Goal: Transaction & Acquisition: Obtain resource

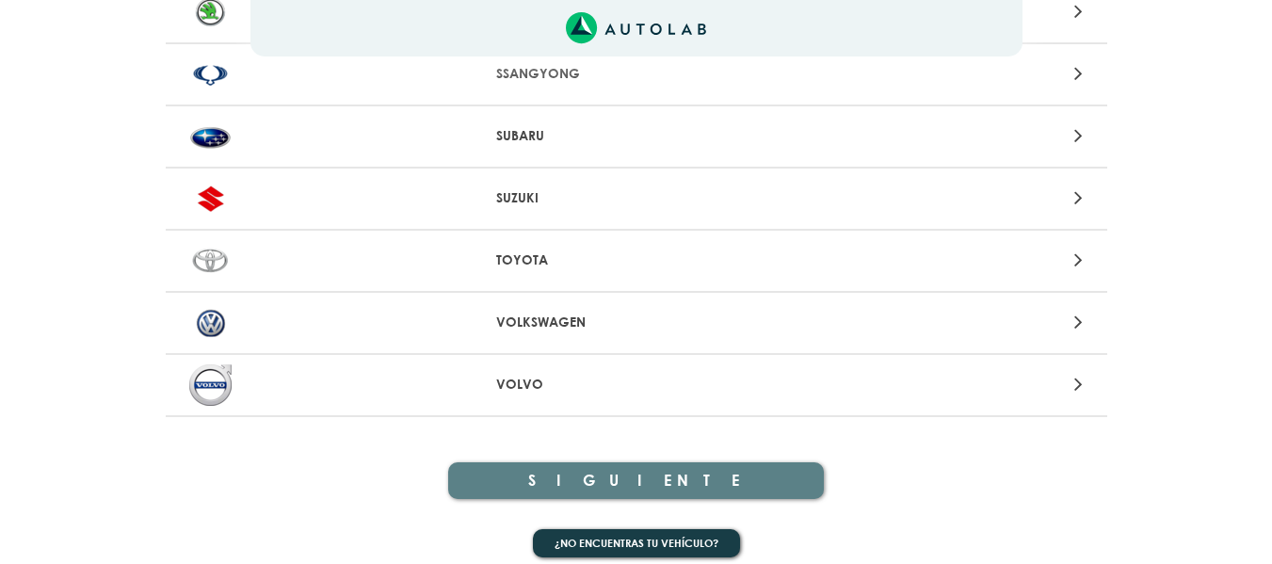
scroll to position [2064, 0]
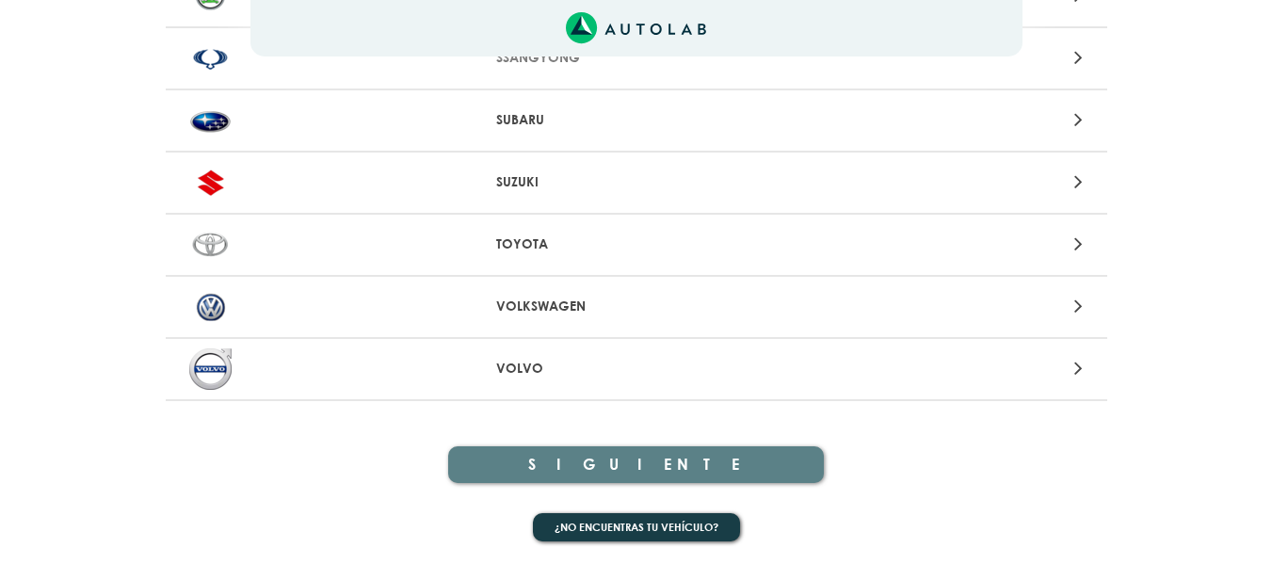
click at [551, 310] on p "VOLKSWAGEN" at bounding box center [636, 307] width 280 height 20
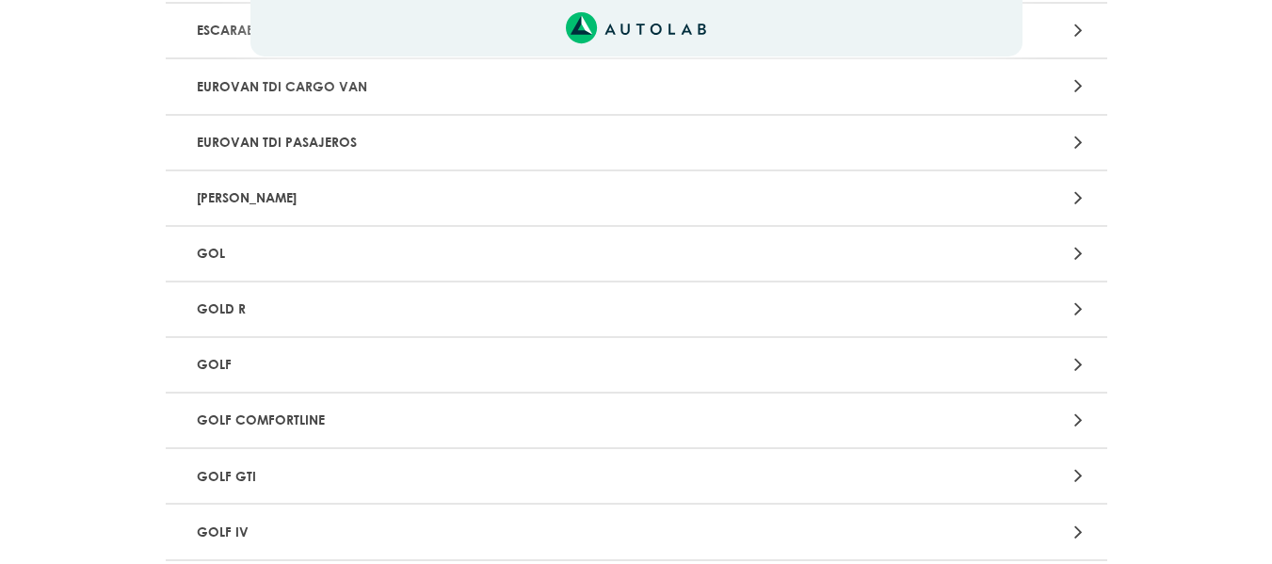
scroll to position [1319, 0]
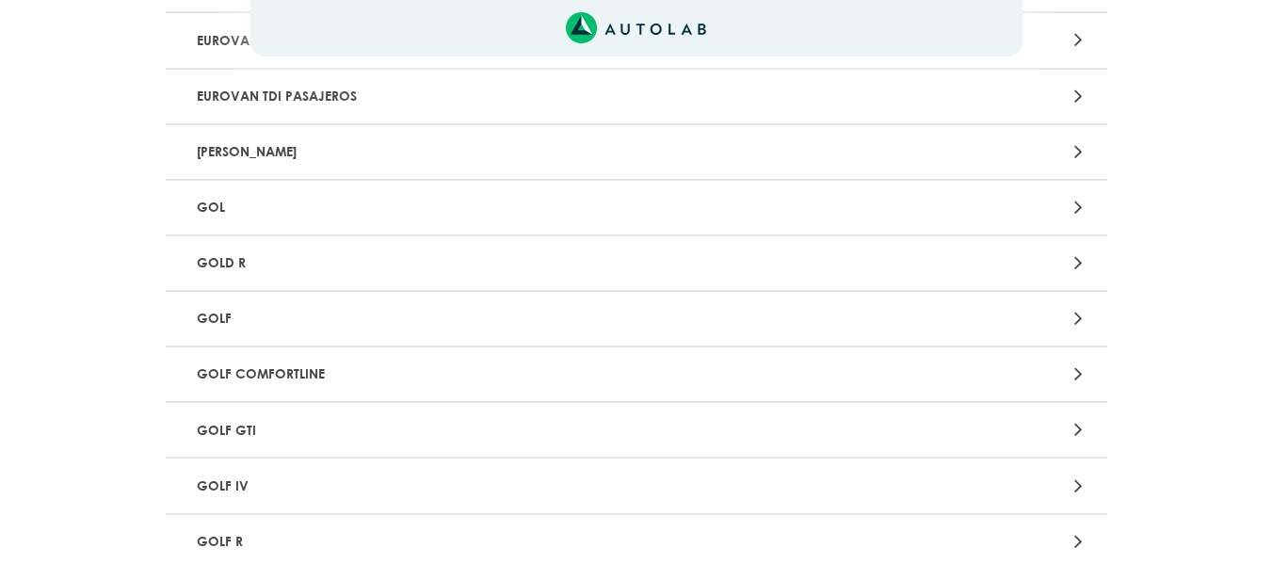
click at [203, 202] on p "GOL" at bounding box center [482, 207] width 587 height 35
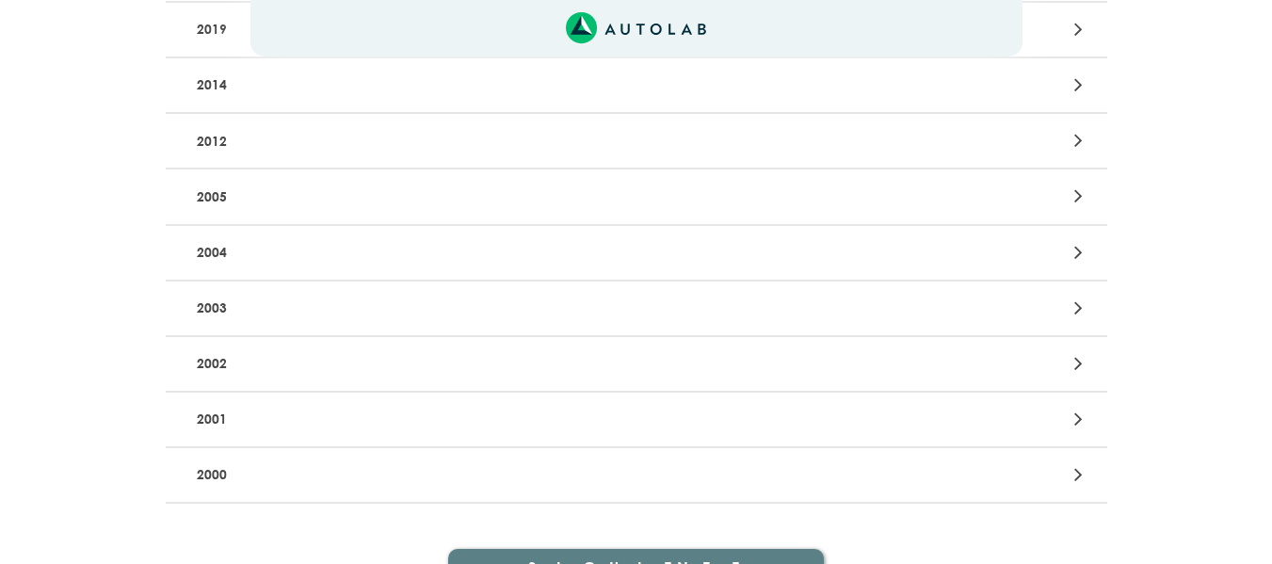
scroll to position [344, 0]
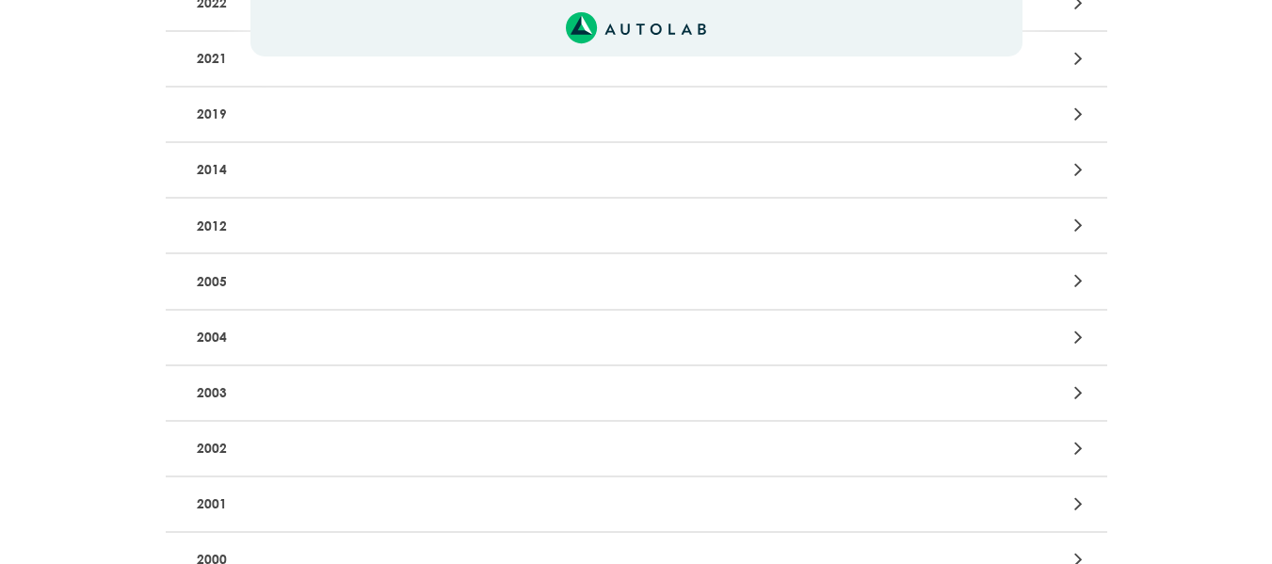
click at [214, 226] on p "2012" at bounding box center [482, 225] width 587 height 35
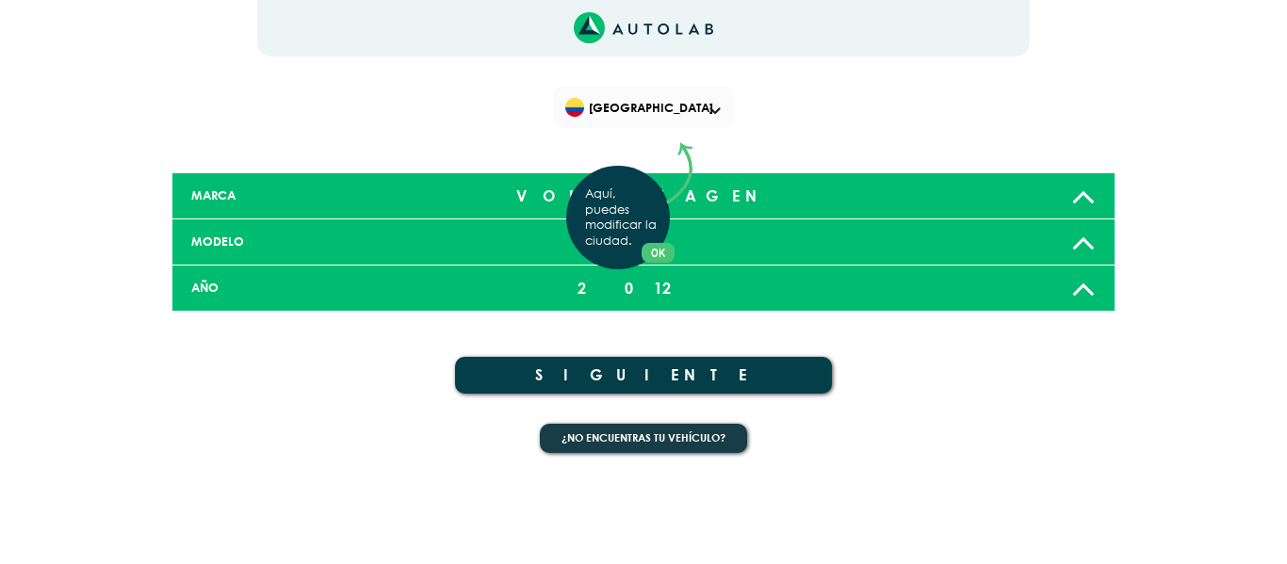
click at [658, 370] on div "Aquí, puedes modificar la ciudad. OK .aex,.bex{fill:none!important;stroke:#50c4…" at bounding box center [643, 282] width 1287 height 564
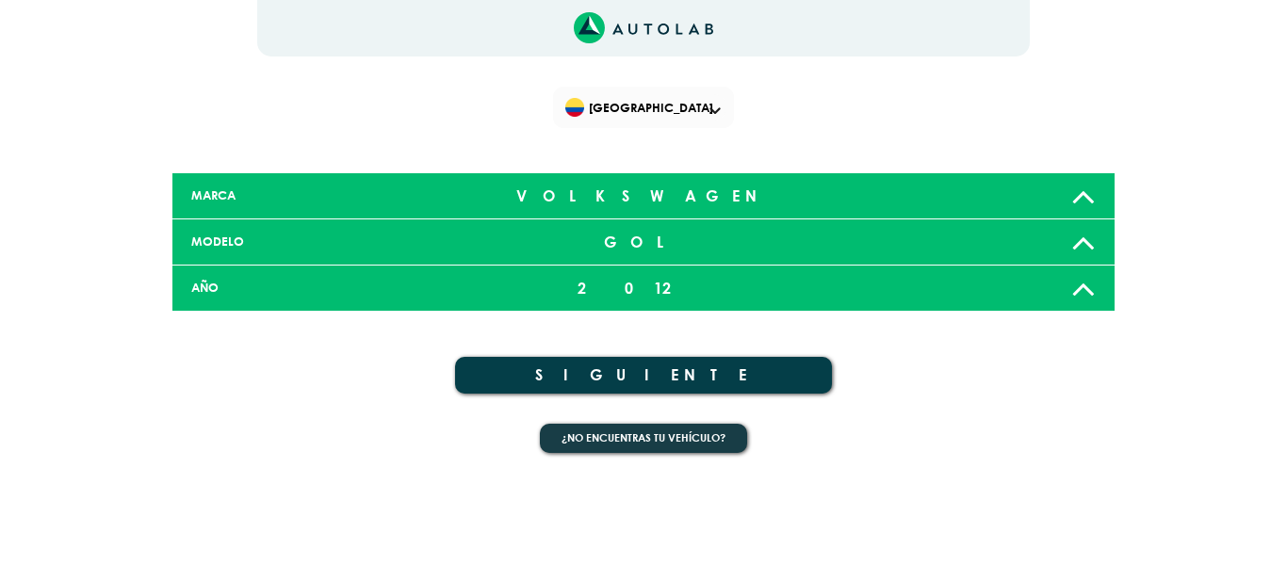
click at [658, 370] on button "SIGUIENTE" at bounding box center [643, 375] width 377 height 37
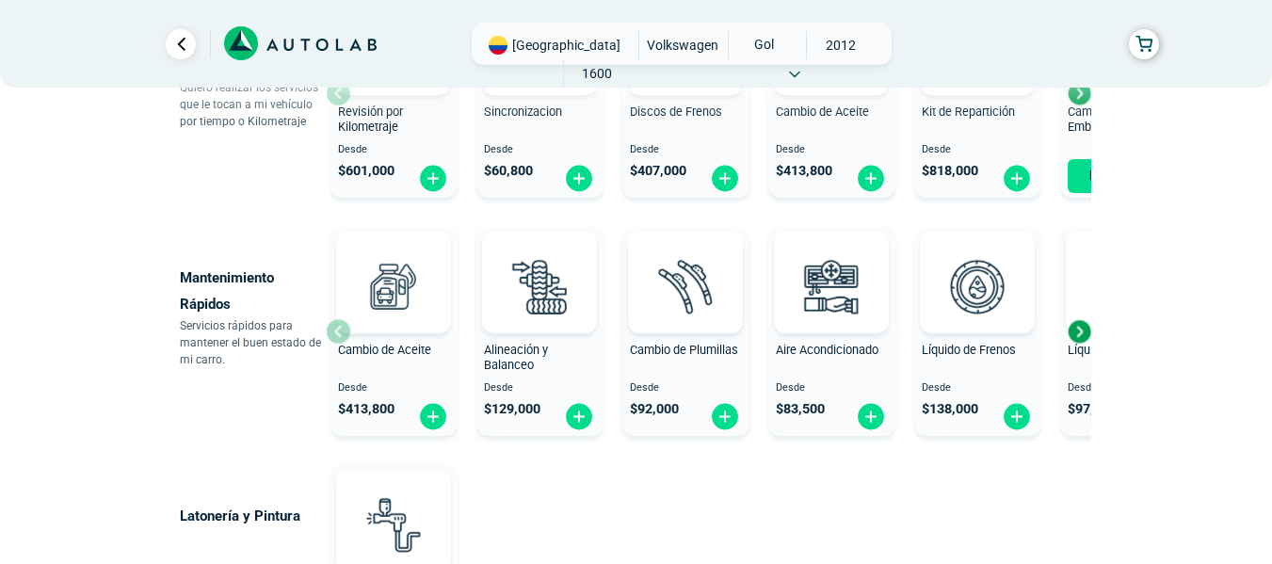
scroll to position [1036, 0]
click at [1084, 334] on div "Next slide" at bounding box center [1079, 332] width 28 height 28
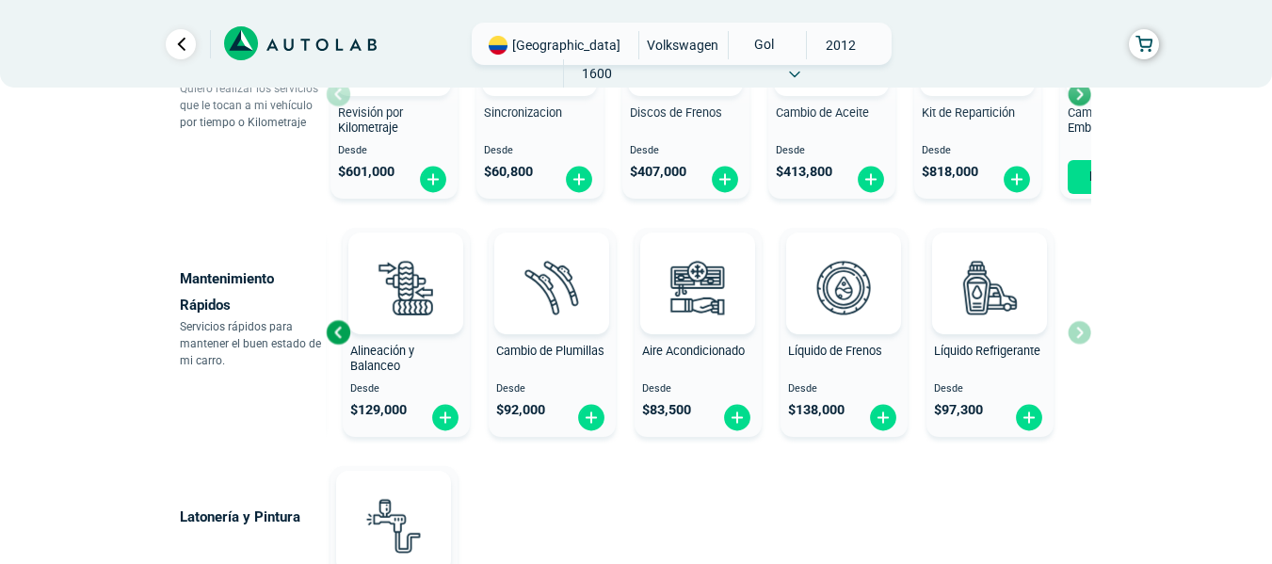
click at [1084, 334] on div "Cambio de Aceite Desde $ 413,800 Alineación y Balanceo Desde $ 129,000 Cambio d…" at bounding box center [709, 332] width 766 height 224
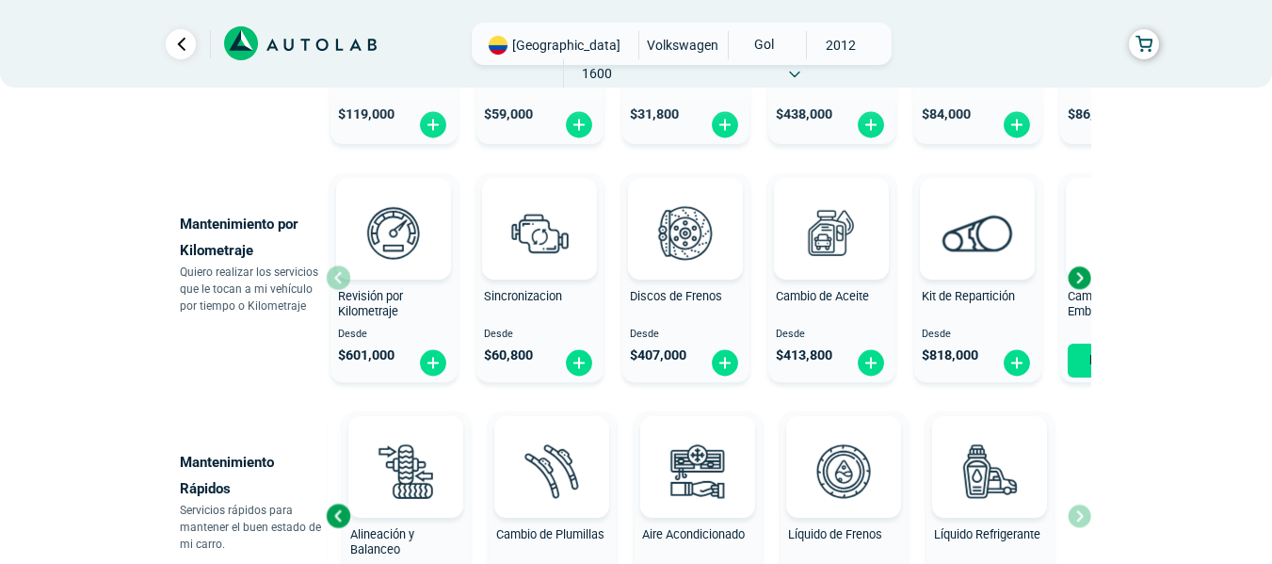
scroll to position [848, 0]
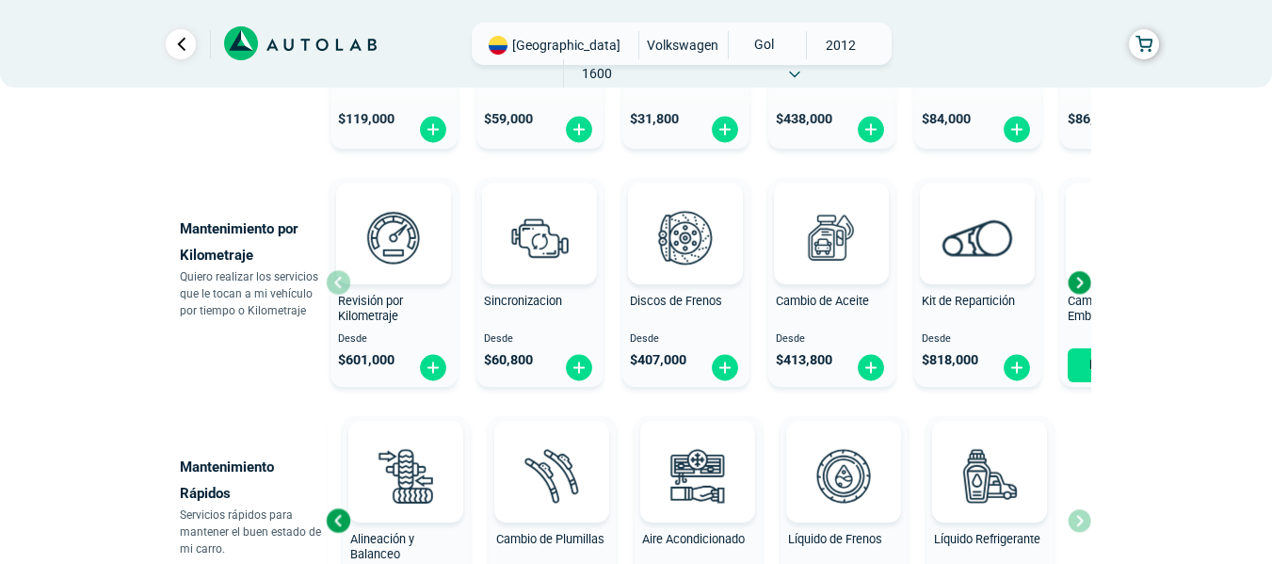
click at [1077, 287] on div "Next slide" at bounding box center [1079, 282] width 28 height 28
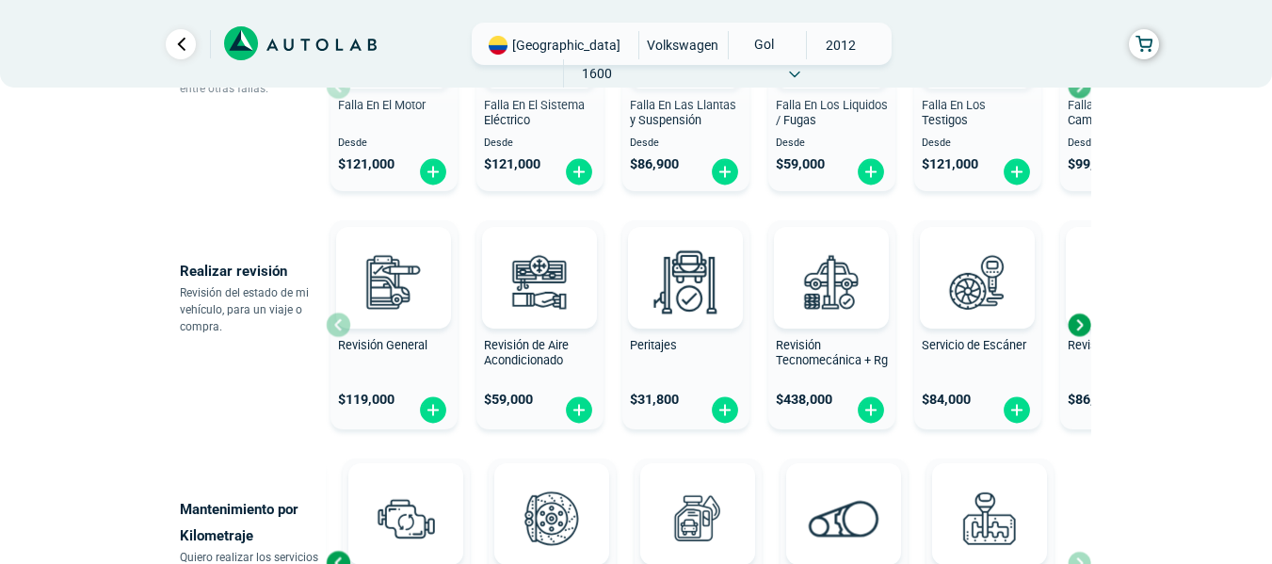
scroll to position [565, 0]
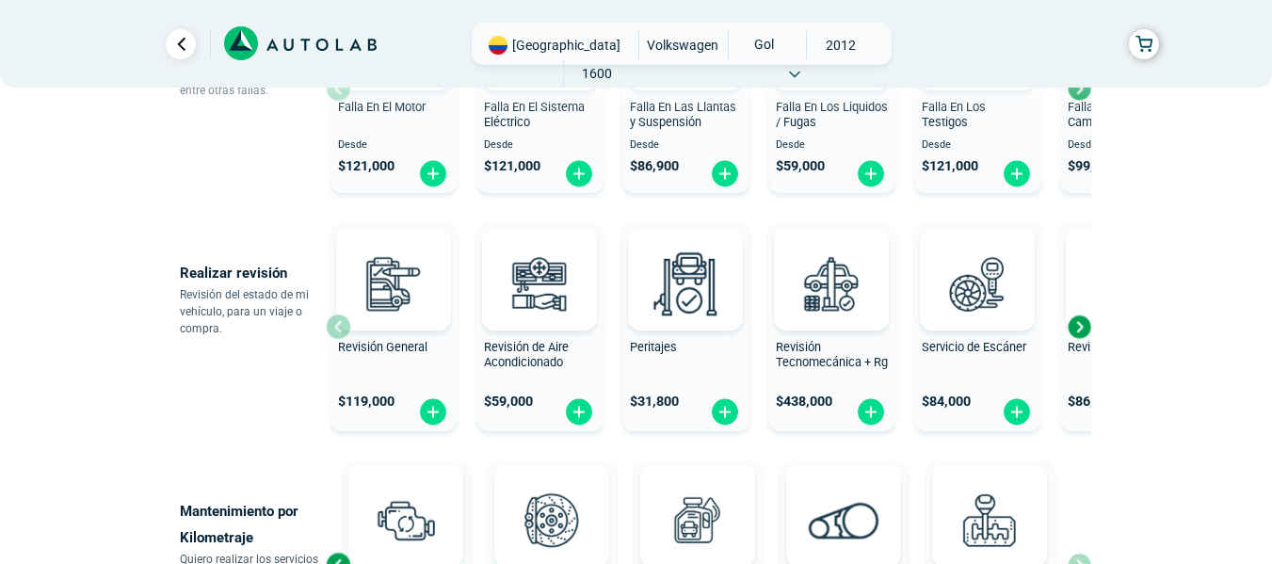
click at [1082, 322] on div "Next slide" at bounding box center [1079, 327] width 28 height 28
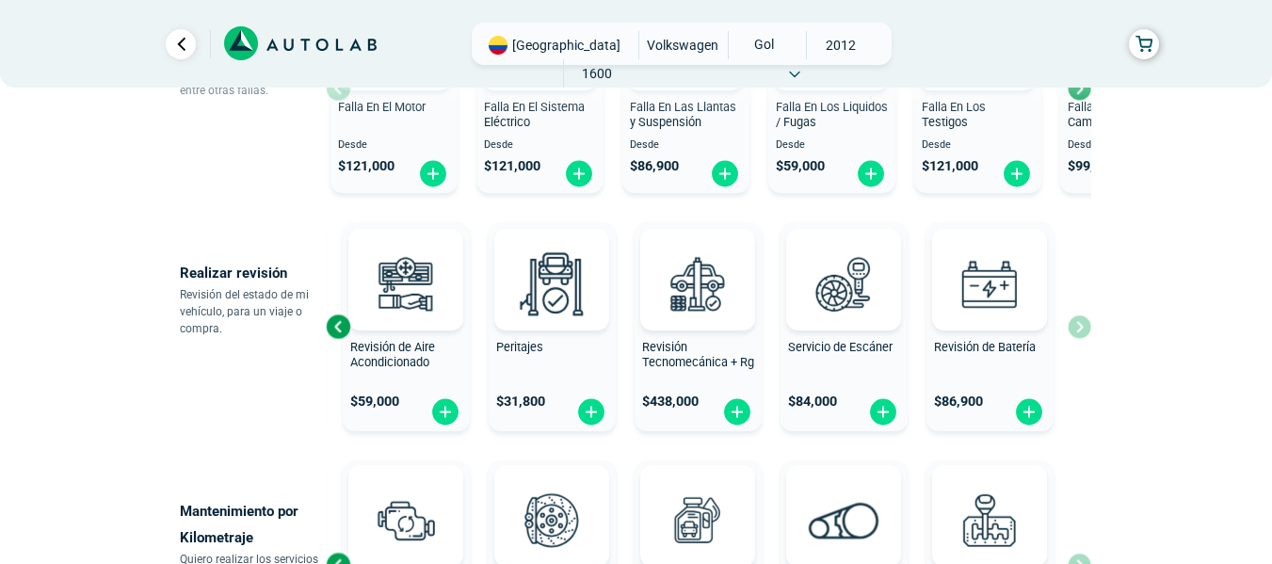
click at [1082, 322] on div "Revisión General $ 119,000 Revisión de Aire Acondicionado $ 59,000 Peritajes $ …" at bounding box center [709, 327] width 766 height 224
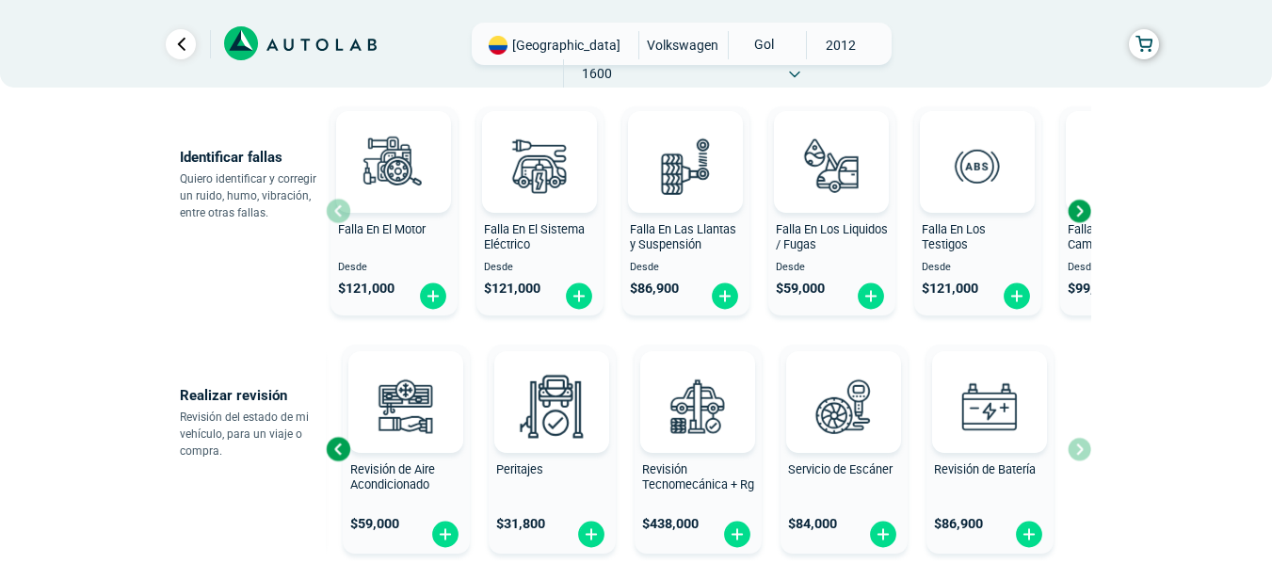
scroll to position [283, 0]
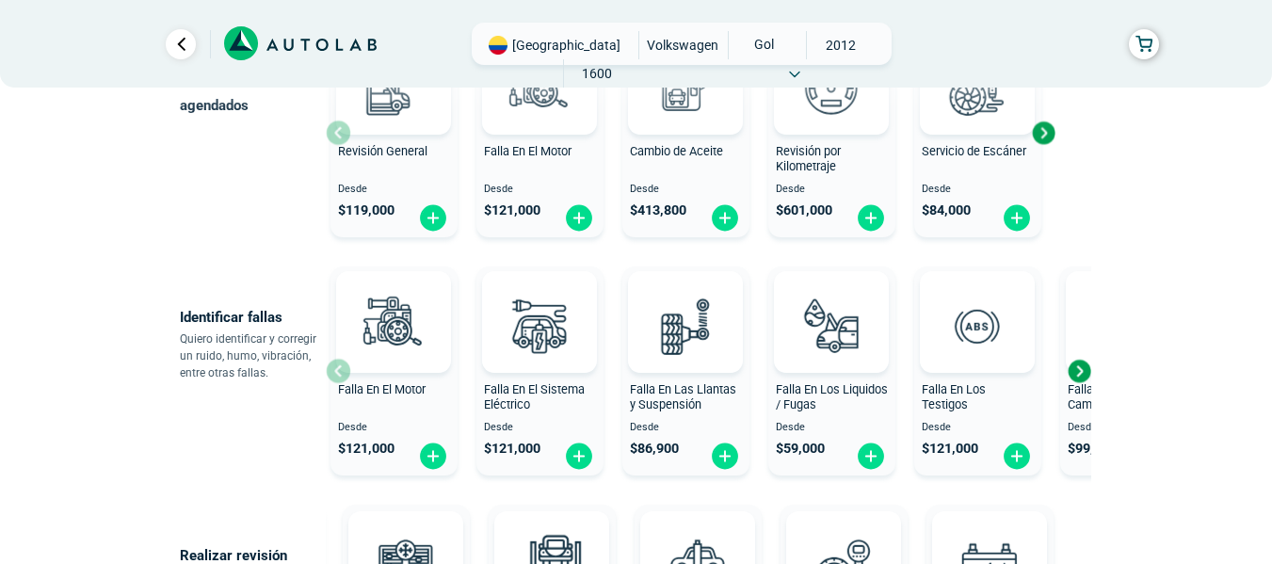
click at [1081, 367] on div "Next slide" at bounding box center [1079, 371] width 28 height 28
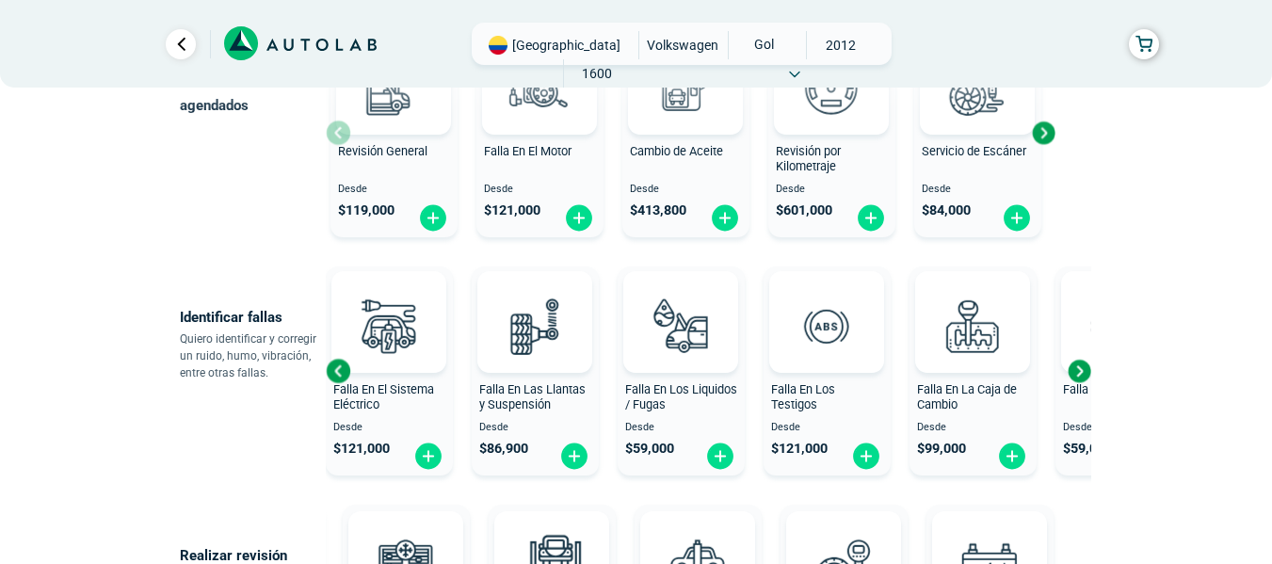
click at [1081, 367] on div "Next slide" at bounding box center [1079, 371] width 28 height 28
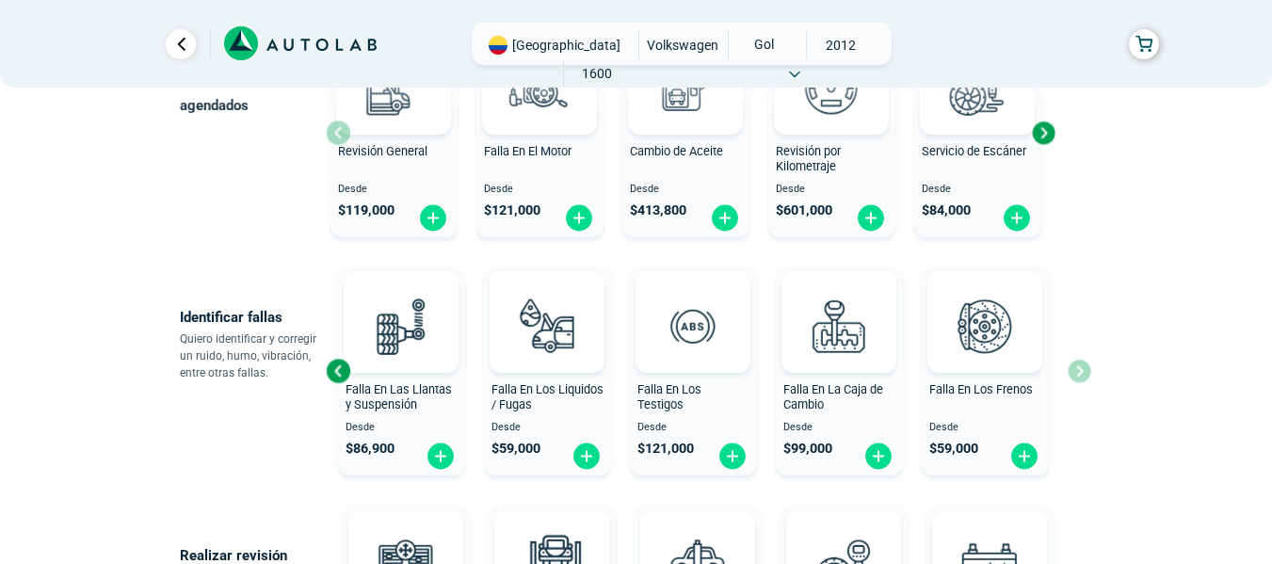
click at [1081, 367] on div "Falla En El Motor Desde $ 121,000 Falla En El Sistema Eléctrico Desde $ 121,000…" at bounding box center [709, 371] width 766 height 224
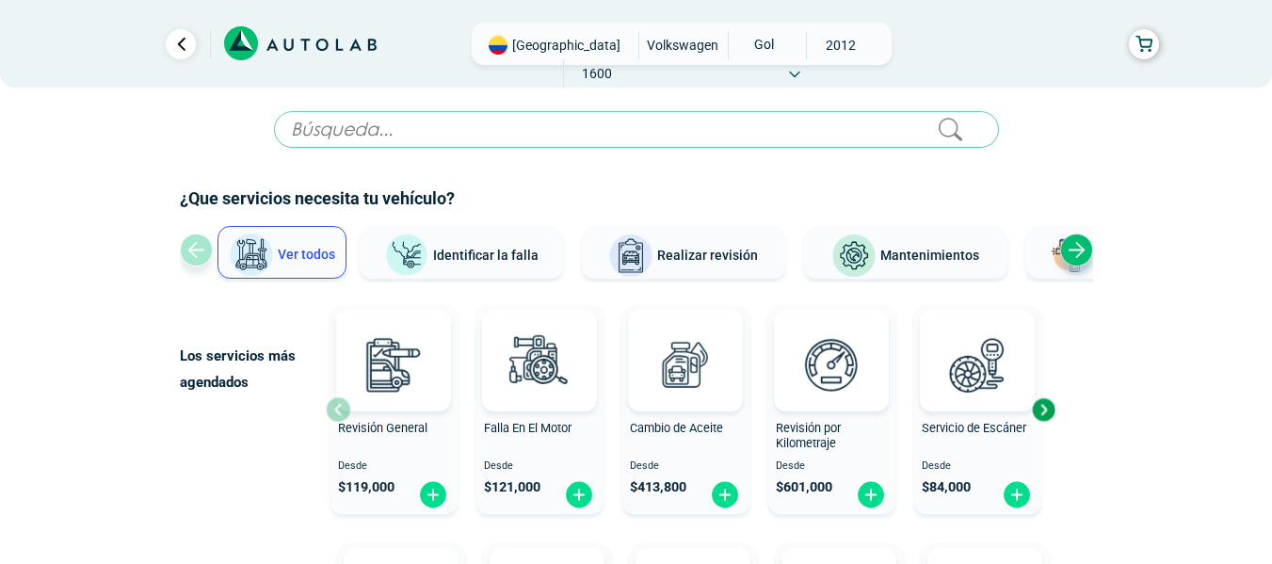
scroll to position [0, 0]
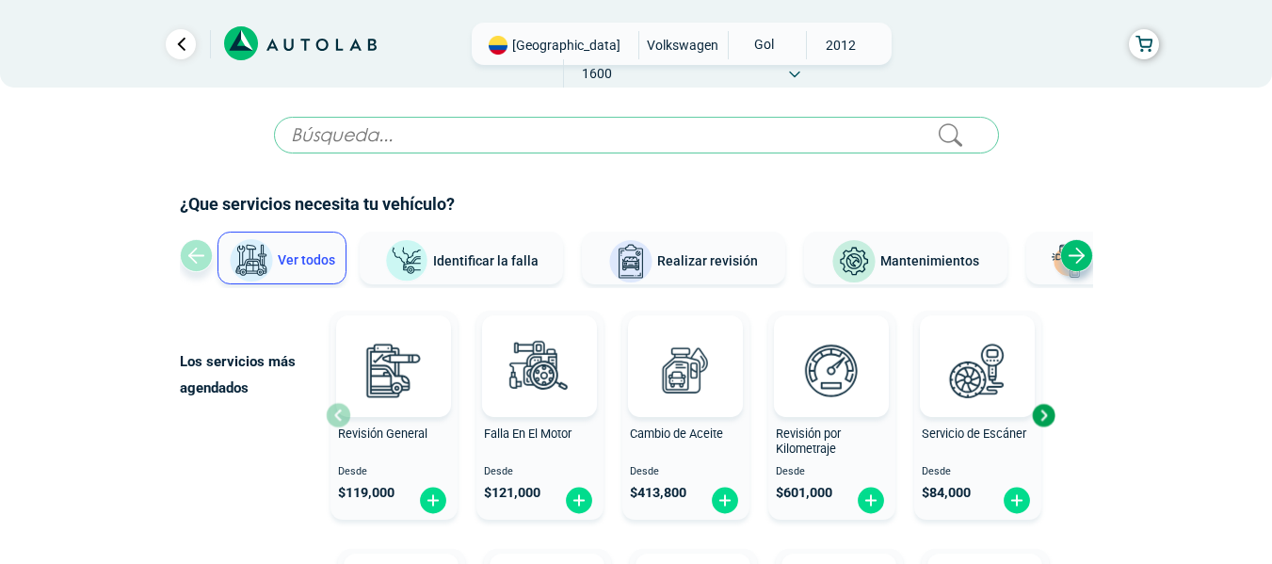
click at [1039, 412] on div "Next slide" at bounding box center [1043, 415] width 28 height 28
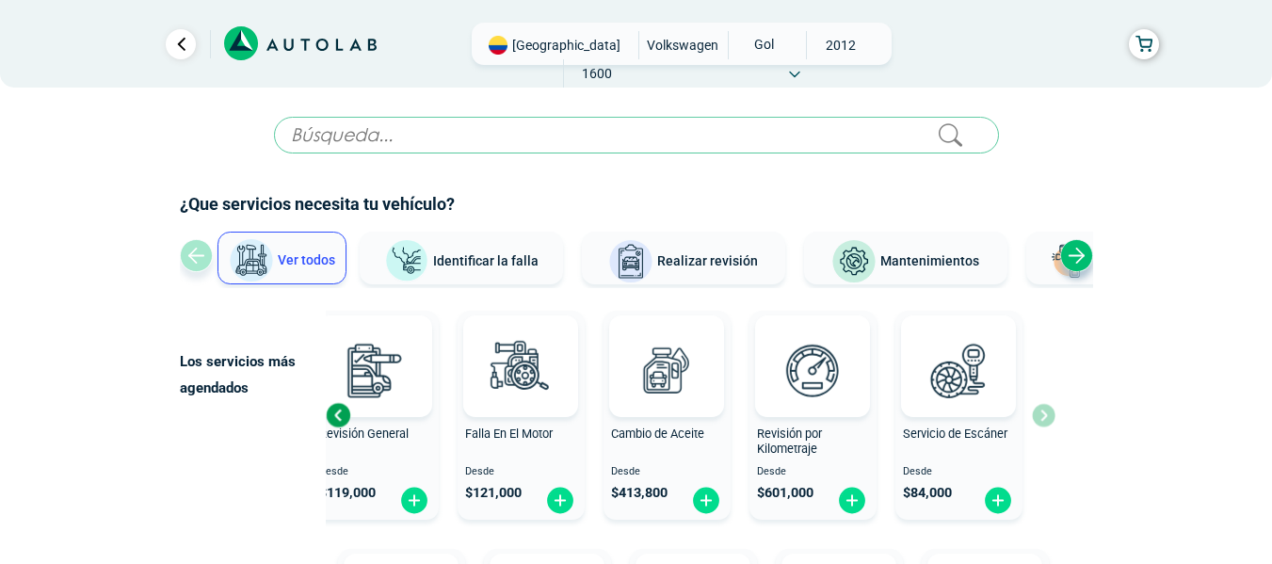
click at [1039, 412] on div "Revisión General Desde $ 119,000 Falla En El Motor Desde $ 121,000 Cambio de Ac…" at bounding box center [691, 415] width 730 height 224
click at [1074, 255] on div "Next slide" at bounding box center [1076, 255] width 33 height 33
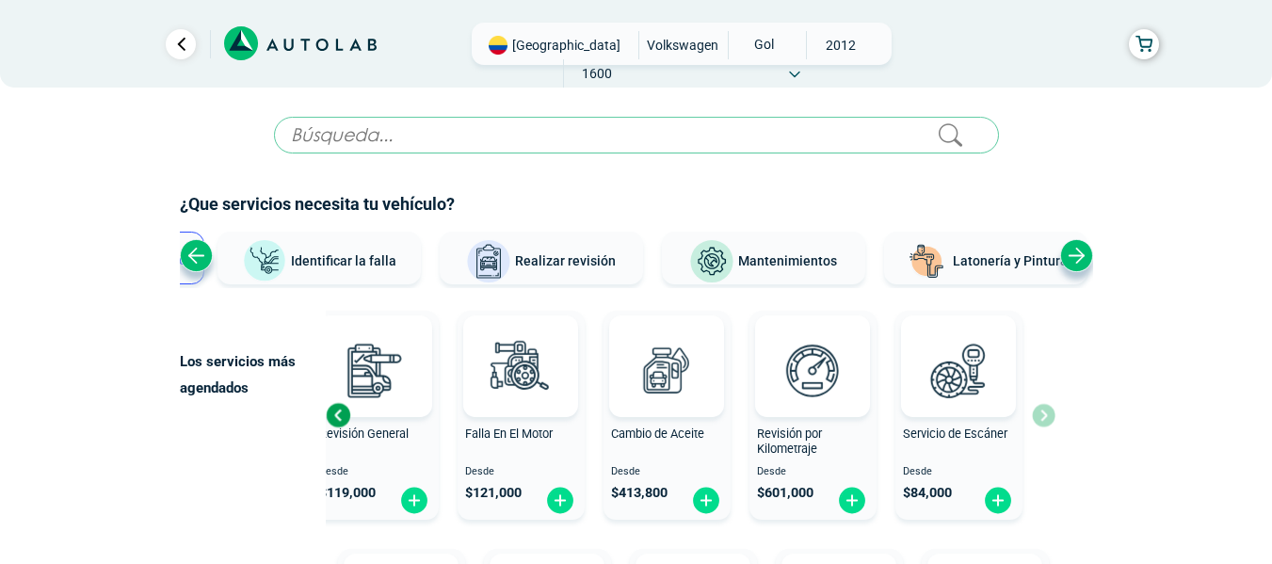
click at [1074, 255] on div "Next slide" at bounding box center [1076, 255] width 33 height 33
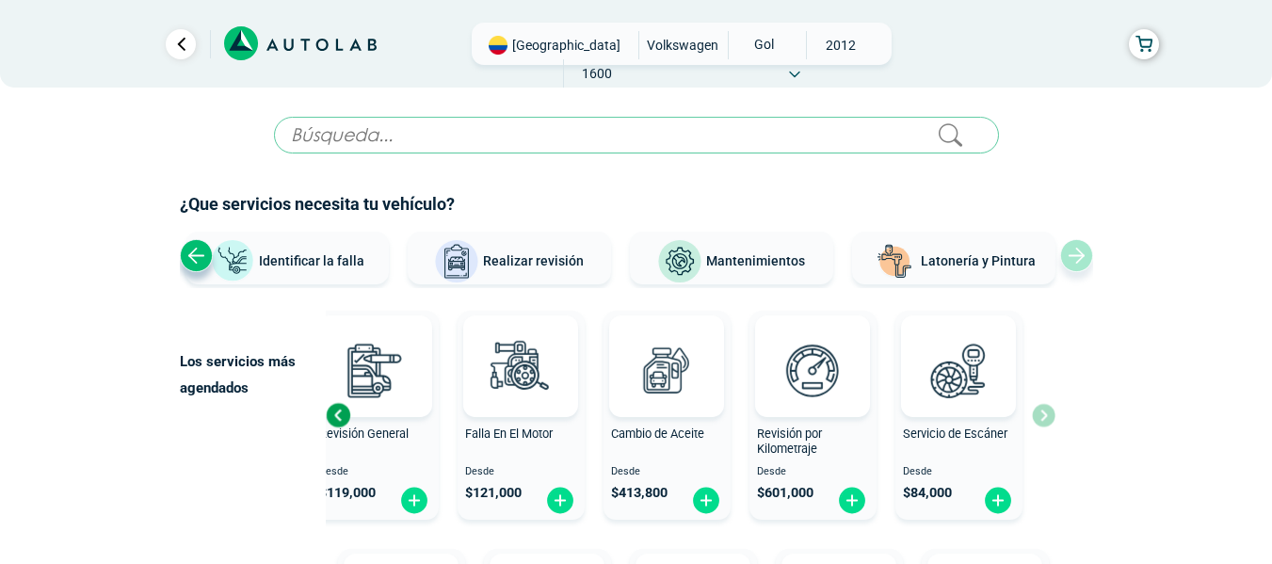
drag, startPoint x: 924, startPoint y: 258, endPoint x: 1133, endPoint y: 389, distance: 246.7
click at [965, 271] on button "Latonería y Pintura" at bounding box center [953, 258] width 203 height 53
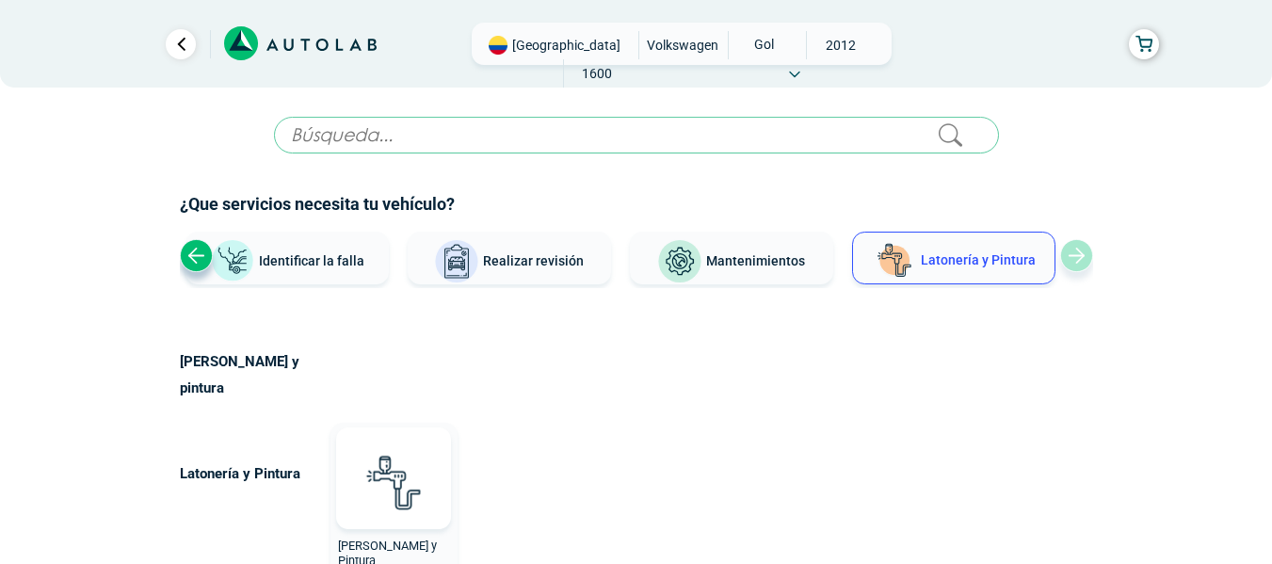
click at [746, 267] on span "Mantenimientos" at bounding box center [755, 260] width 99 height 15
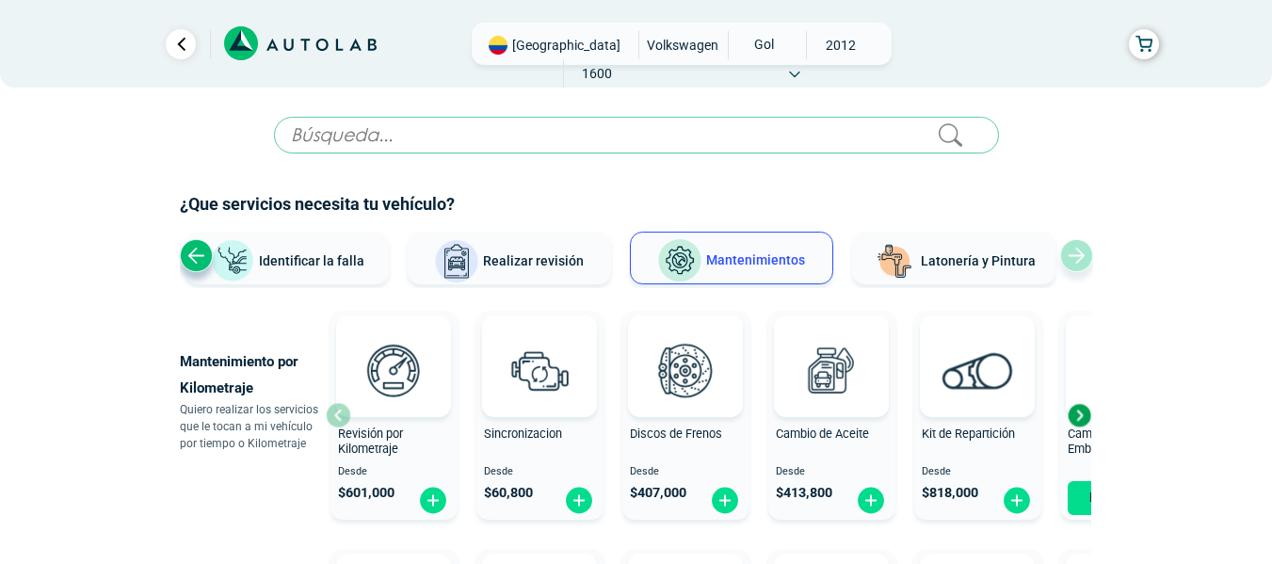
scroll to position [94, 0]
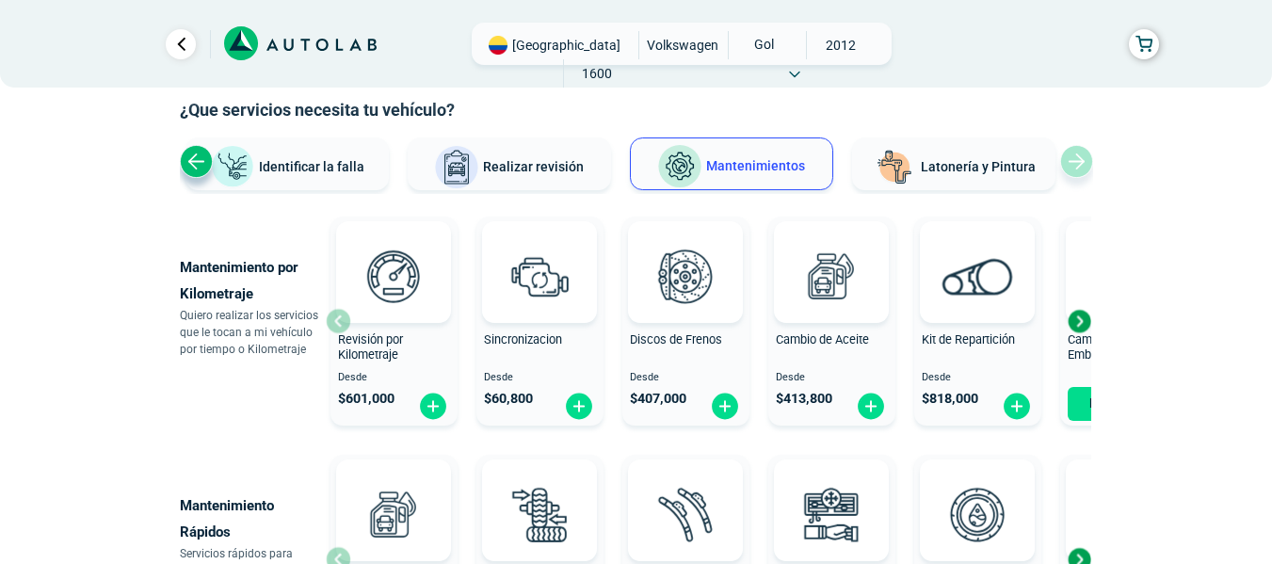
click at [1081, 323] on div "Next slide" at bounding box center [1079, 321] width 28 height 28
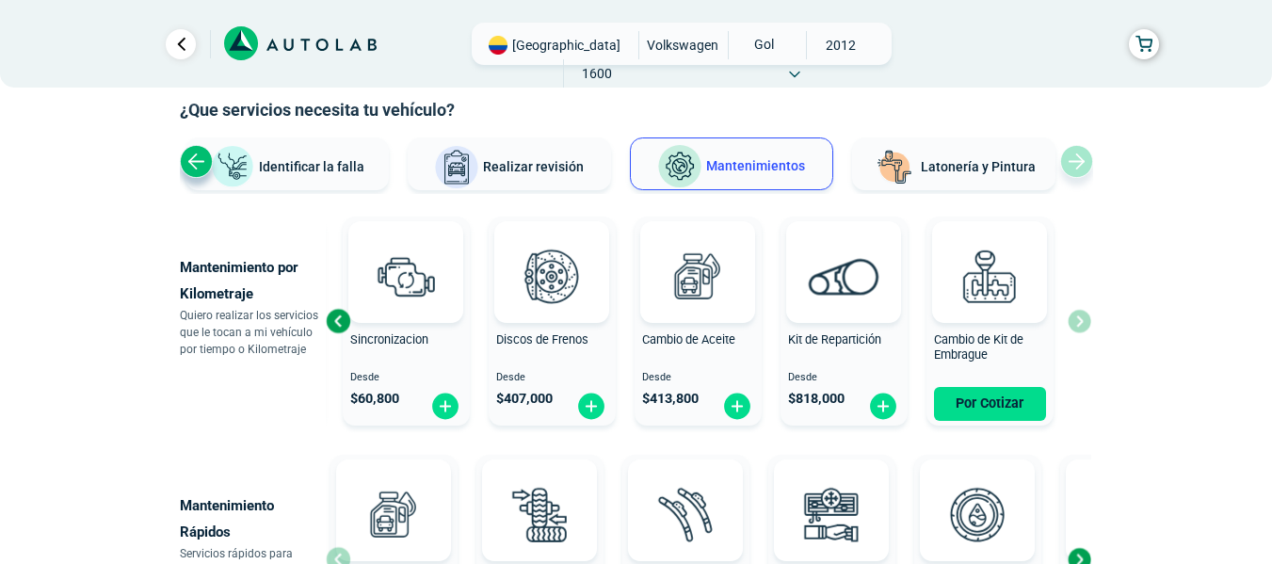
click at [1081, 323] on div "Revisión por Kilometraje Desde $ 601,000 Sincronizacion Desde $ 60,800 Discos d…" at bounding box center [709, 321] width 766 height 224
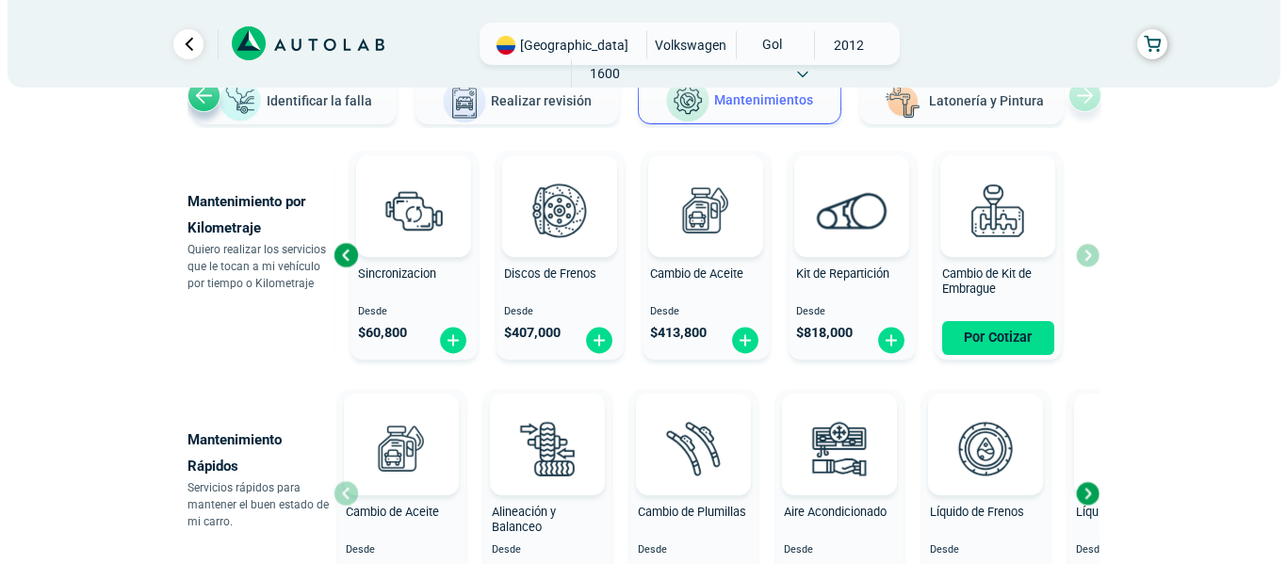
scroll to position [188, 0]
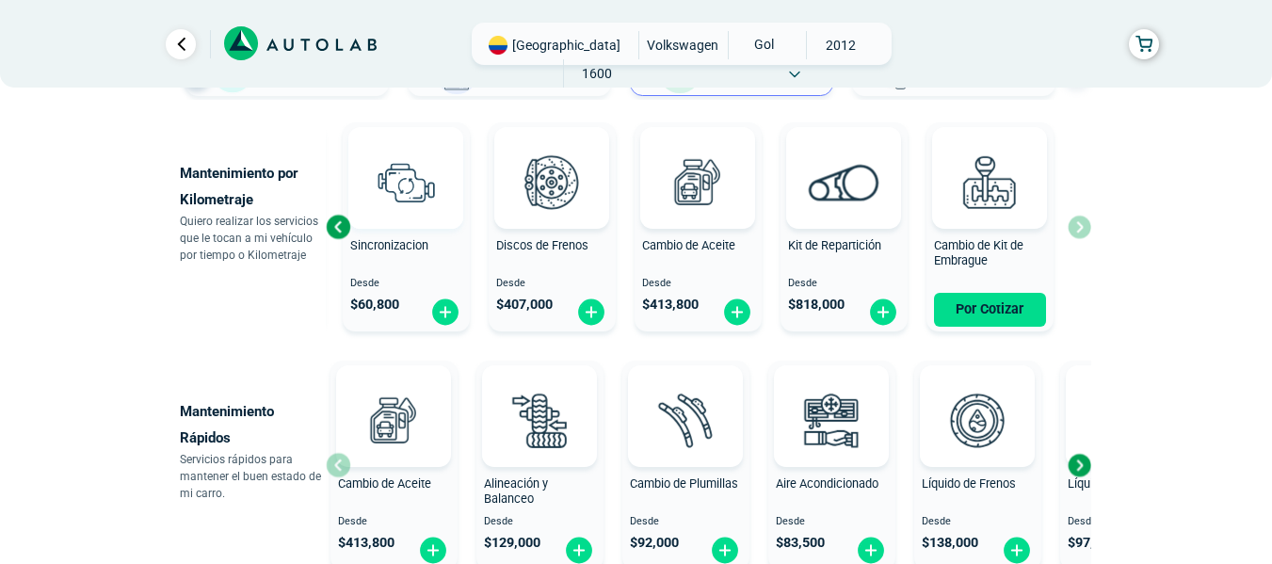
click at [396, 185] on img at bounding box center [405, 181] width 83 height 83
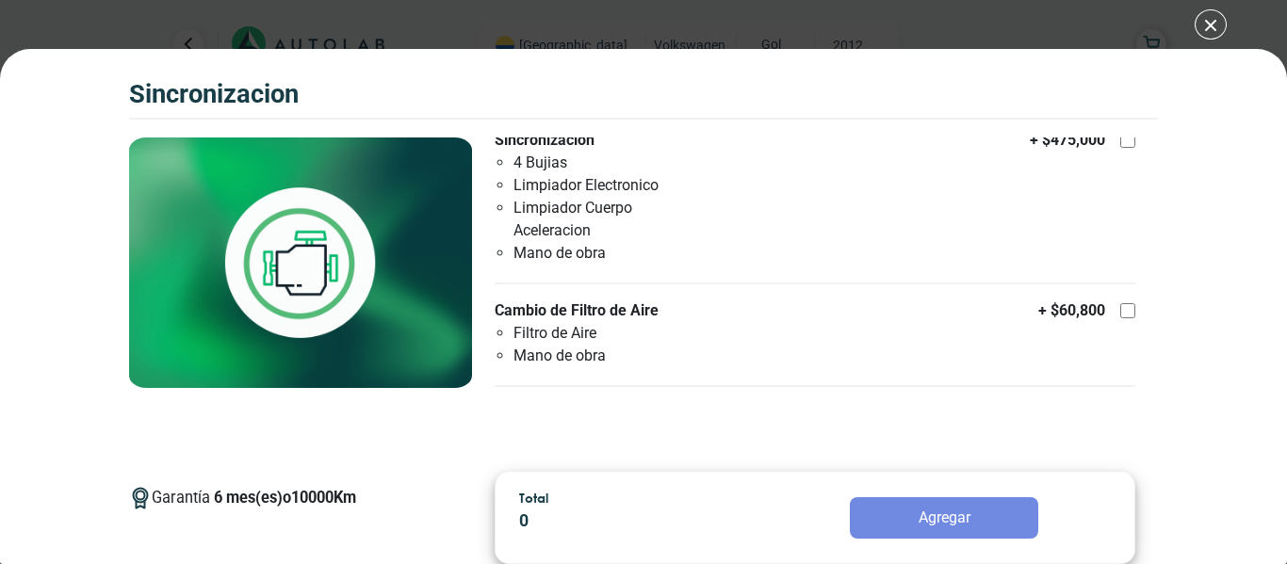
scroll to position [29, 0]
